Goal: Find specific page/section: Find specific page/section

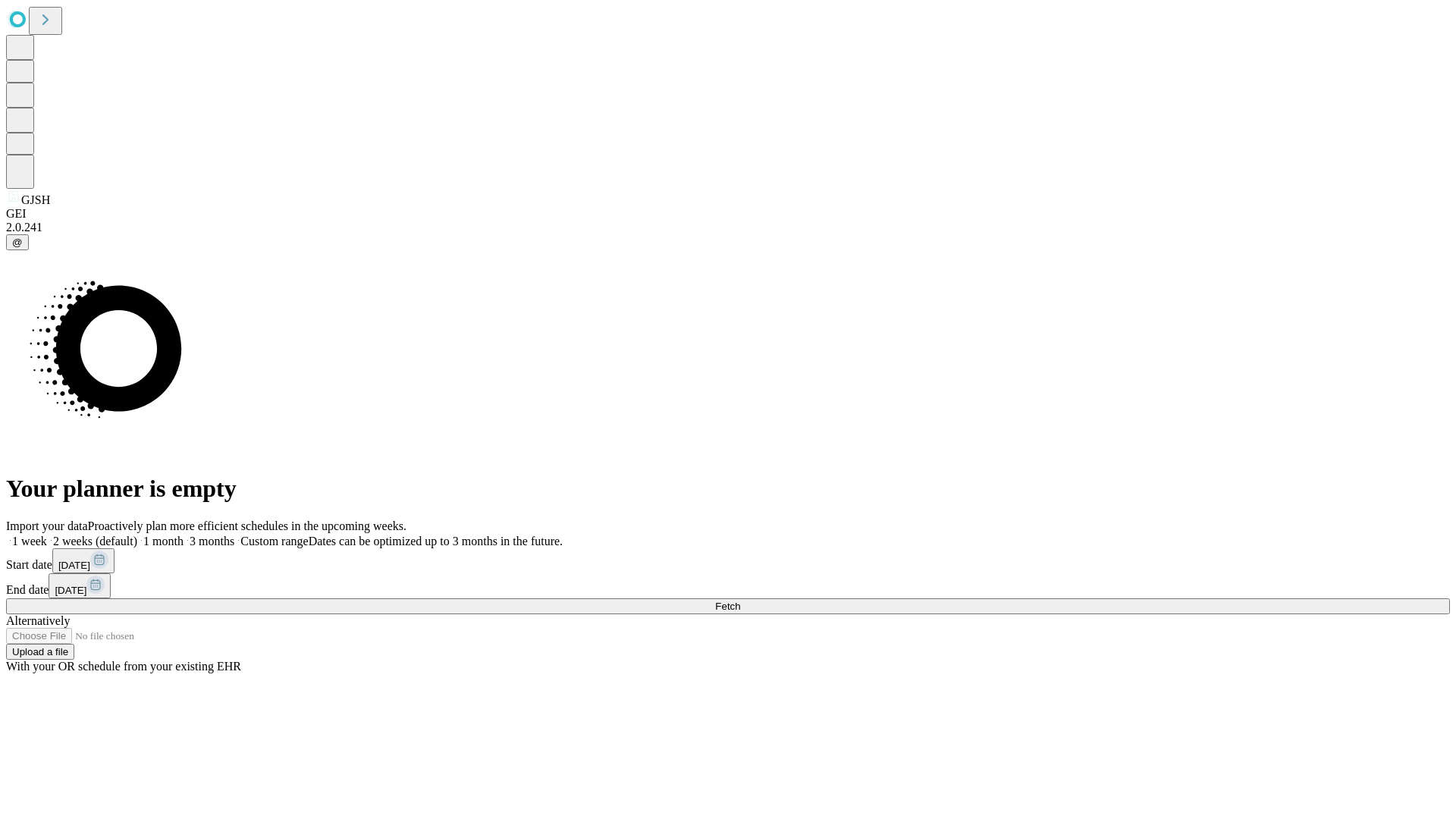
click at [740, 601] on span "Fetch" at bounding box center [728, 606] width 25 height 11
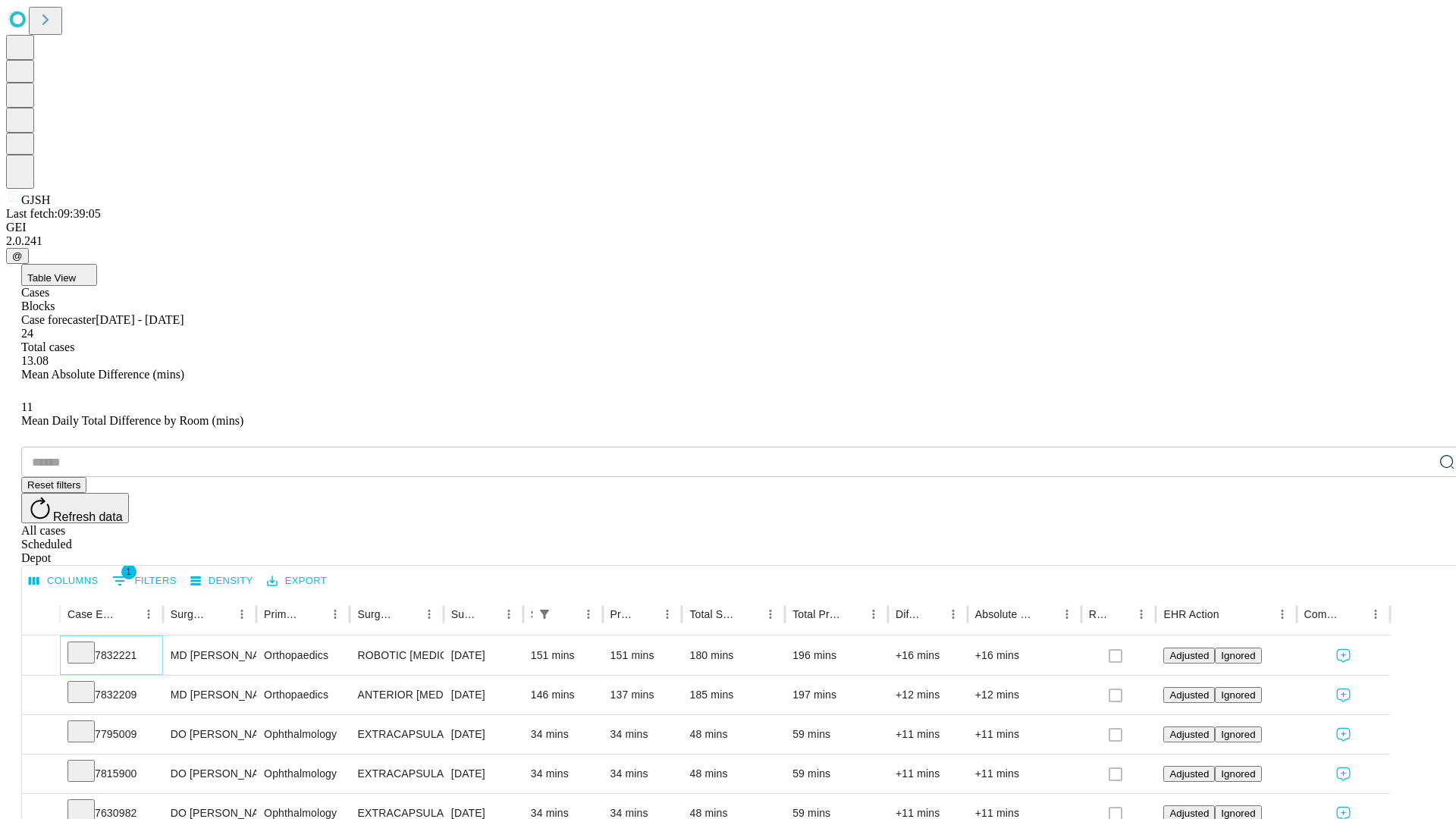
click at [89, 643] on icon at bounding box center [81, 651] width 15 height 15
